Goal: Book appointment/travel/reservation

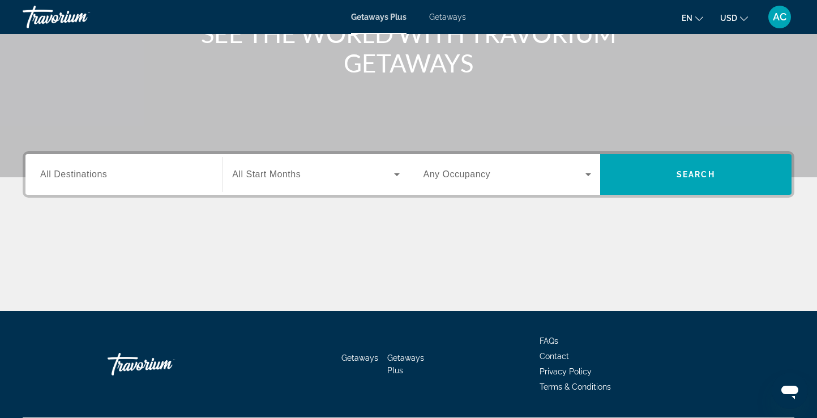
scroll to position [164, 0]
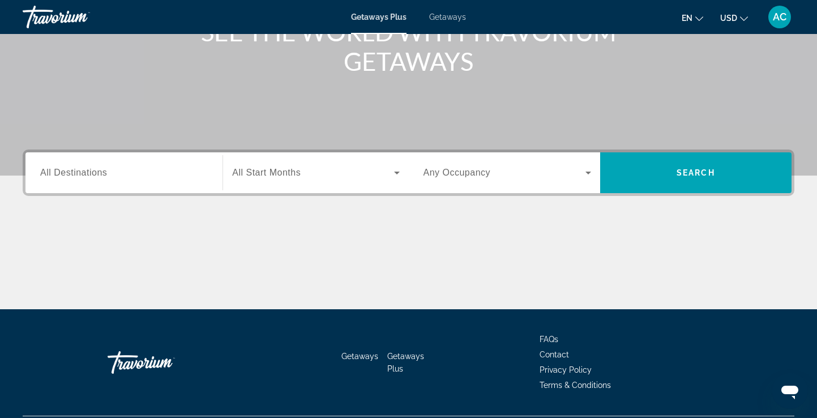
click at [149, 176] on input "Destination All Destinations" at bounding box center [124, 173] width 168 height 14
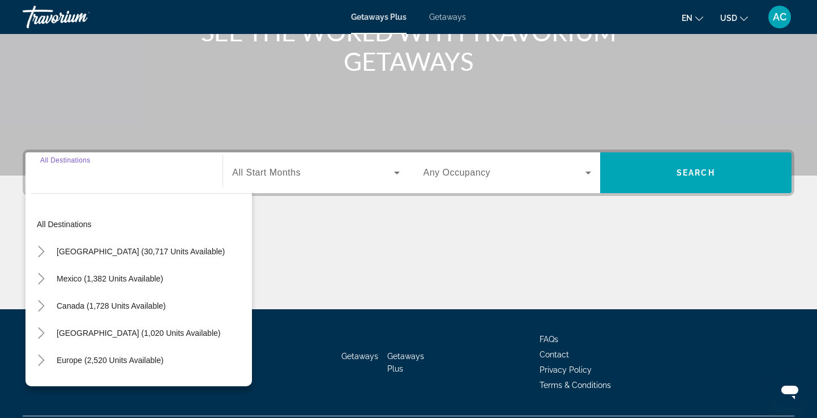
scroll to position [194, 0]
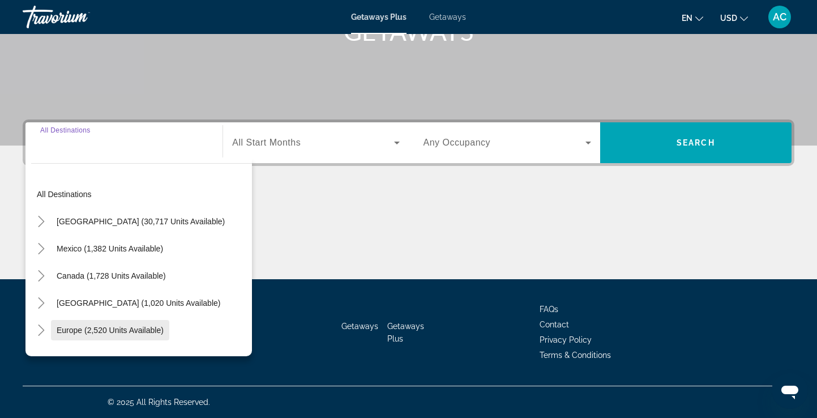
click at [97, 329] on span "Europe (2,520 units available)" at bounding box center [110, 330] width 107 height 9
type input "**********"
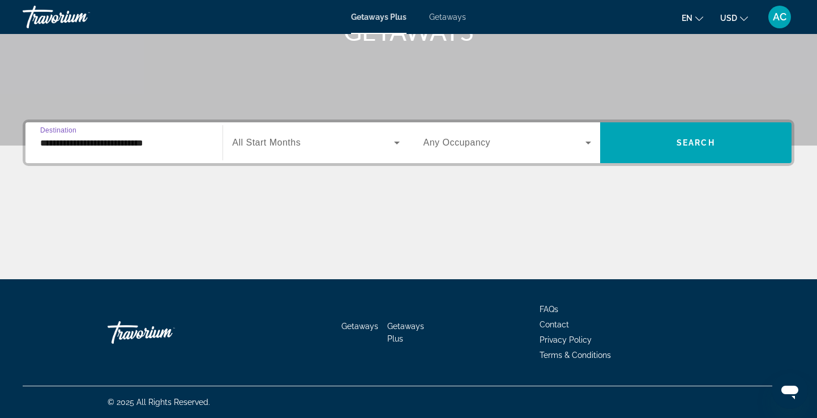
click at [347, 138] on span "Search widget" at bounding box center [312, 143] width 161 height 14
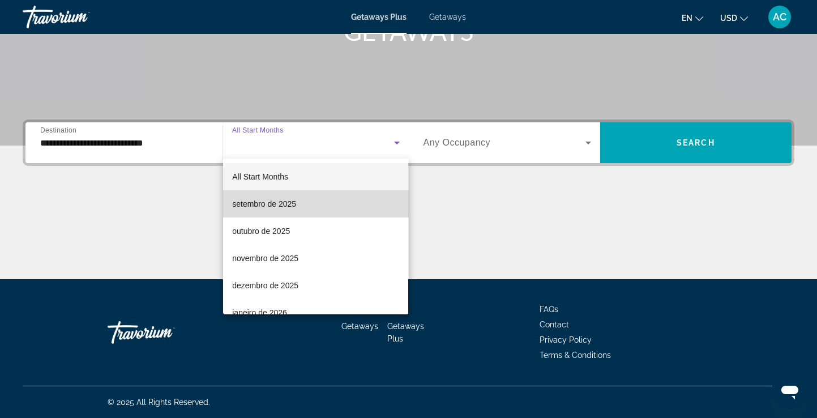
click at [264, 203] on span "setembro de 2025" at bounding box center [264, 204] width 64 height 14
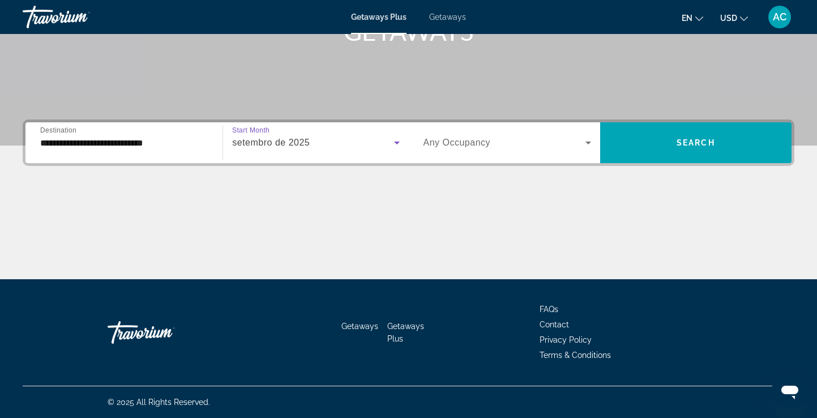
click at [587, 147] on icon "Search widget" at bounding box center [589, 143] width 14 height 14
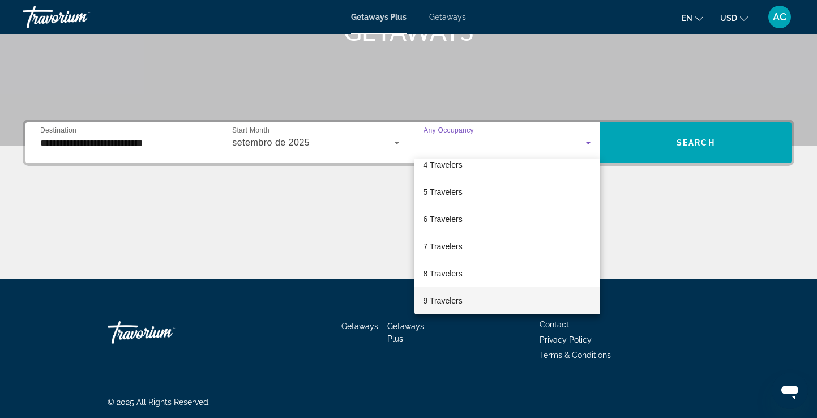
scroll to position [121, 0]
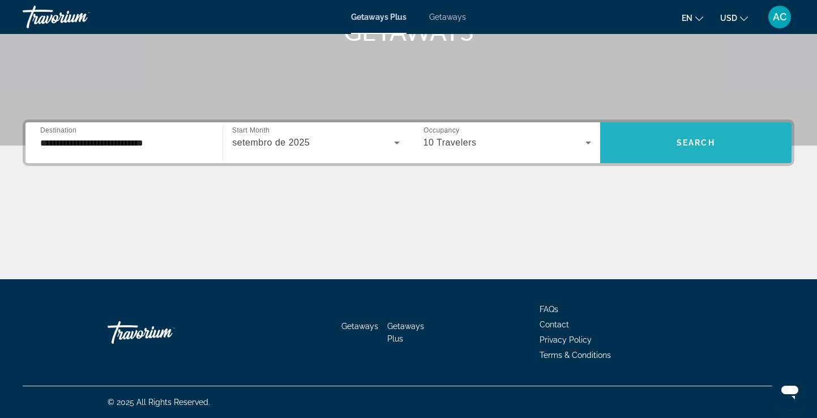
click at [699, 133] on span "Search widget" at bounding box center [695, 142] width 191 height 27
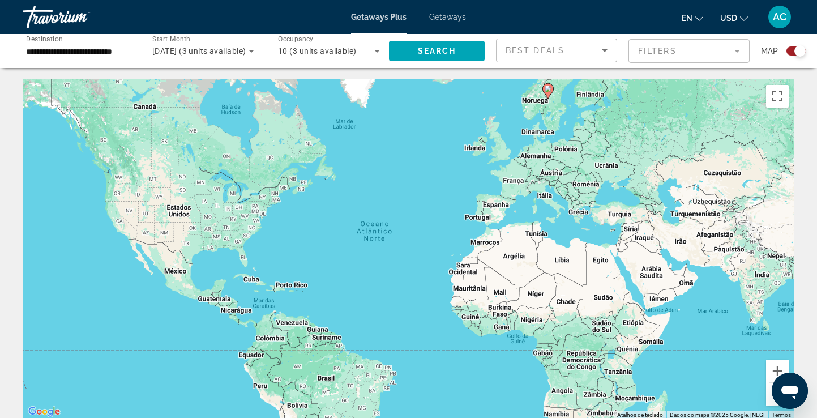
click at [791, 53] on div "Search widget" at bounding box center [796, 50] width 19 height 9
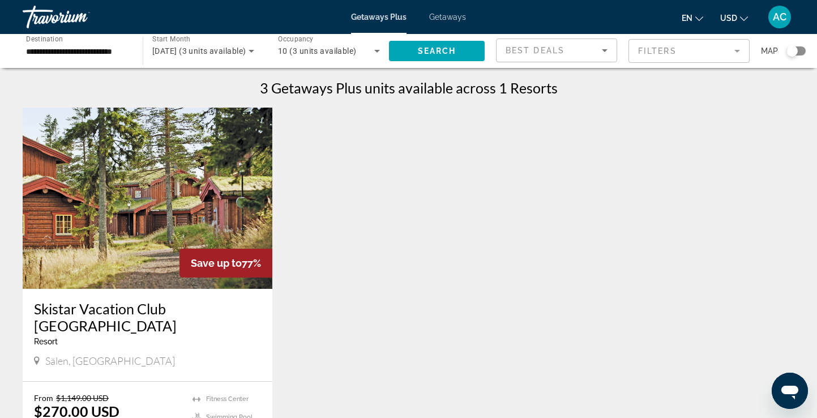
click at [238, 181] on img "Main content" at bounding box center [148, 198] width 250 height 181
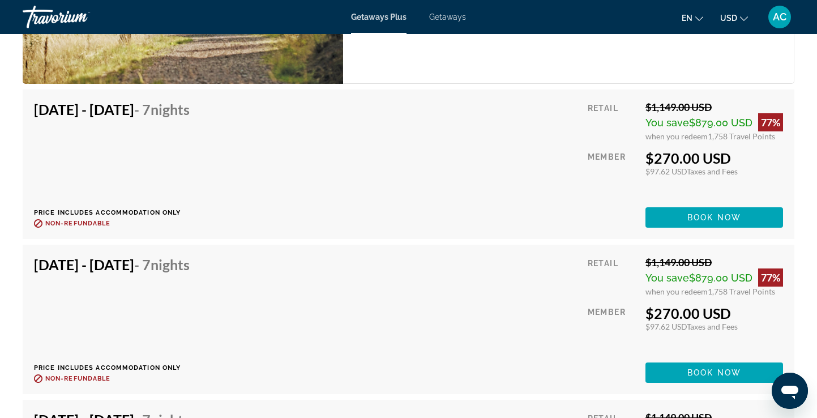
scroll to position [2200, 0]
